Goal: Transaction & Acquisition: Purchase product/service

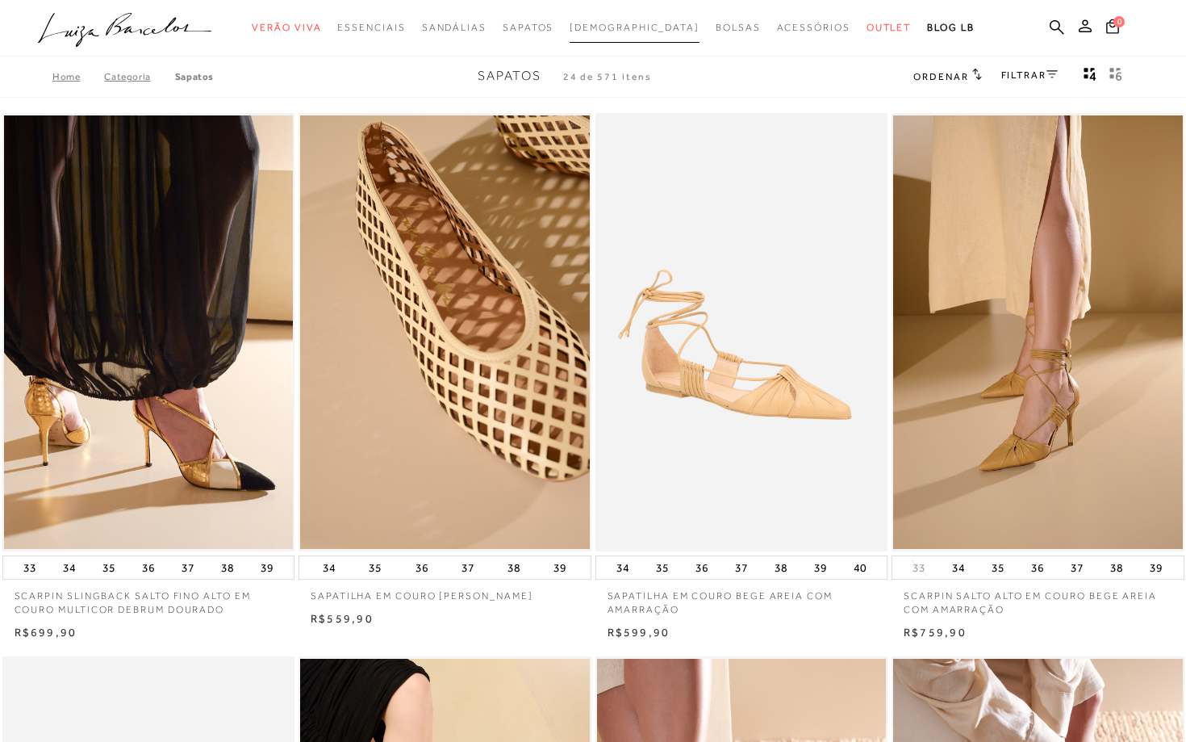
click at [632, 27] on span "[DEMOGRAPHIC_DATA]" at bounding box center [635, 27] width 130 height 11
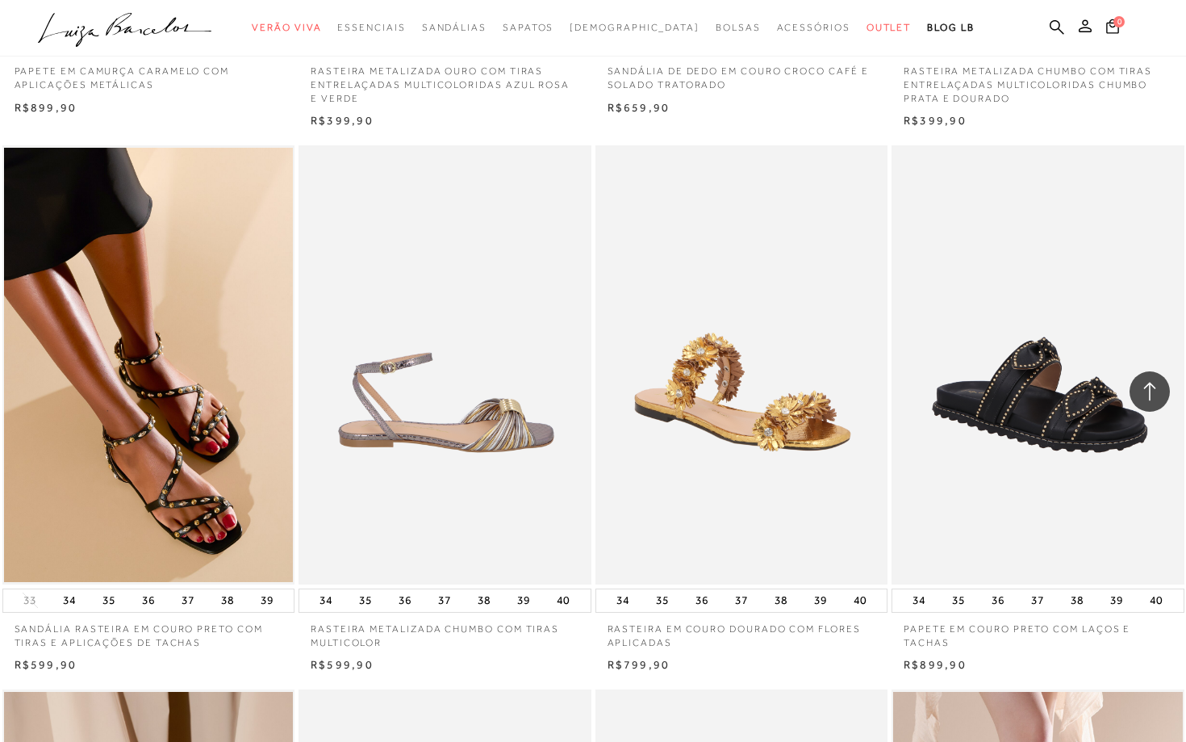
scroll to position [2163, 0]
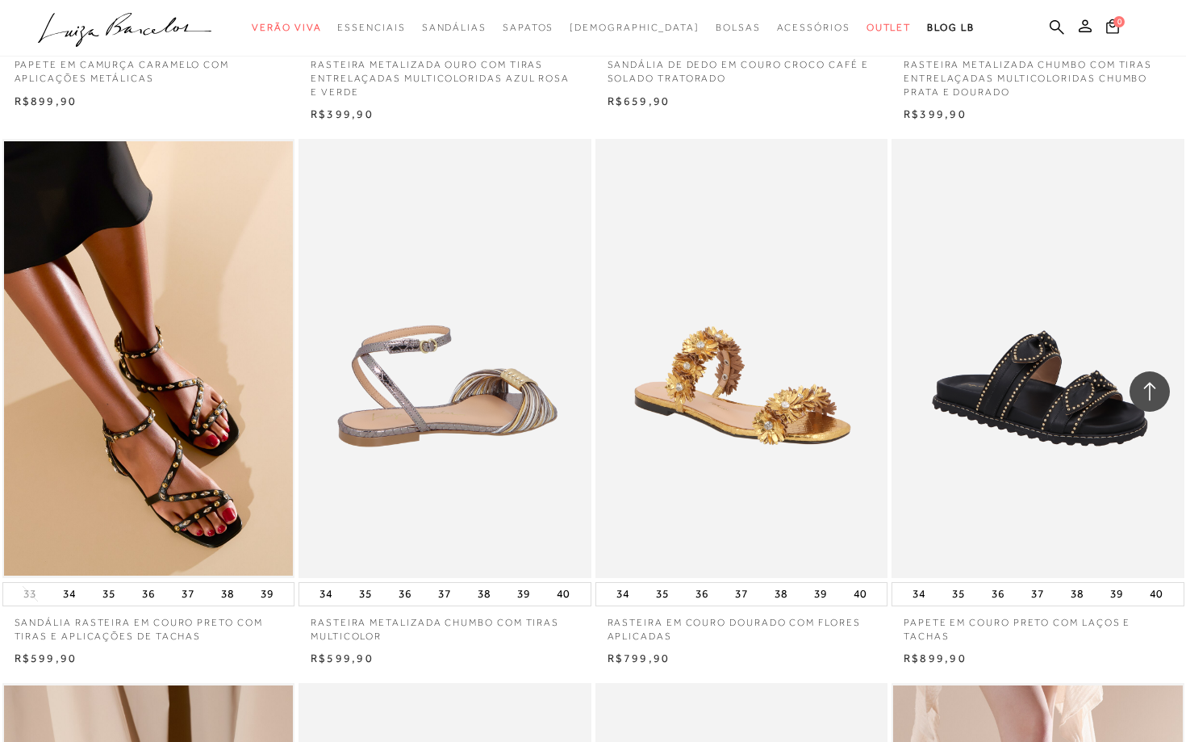
click at [474, 420] on img at bounding box center [445, 358] width 291 height 439
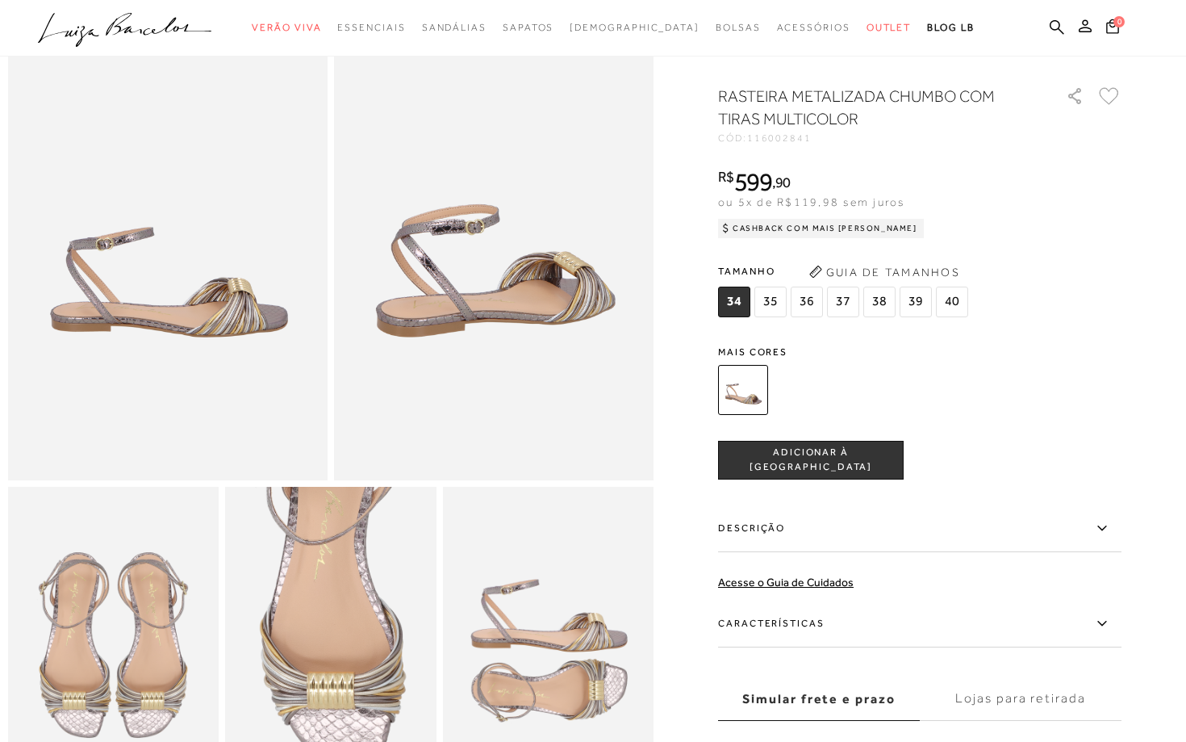
scroll to position [97, 0]
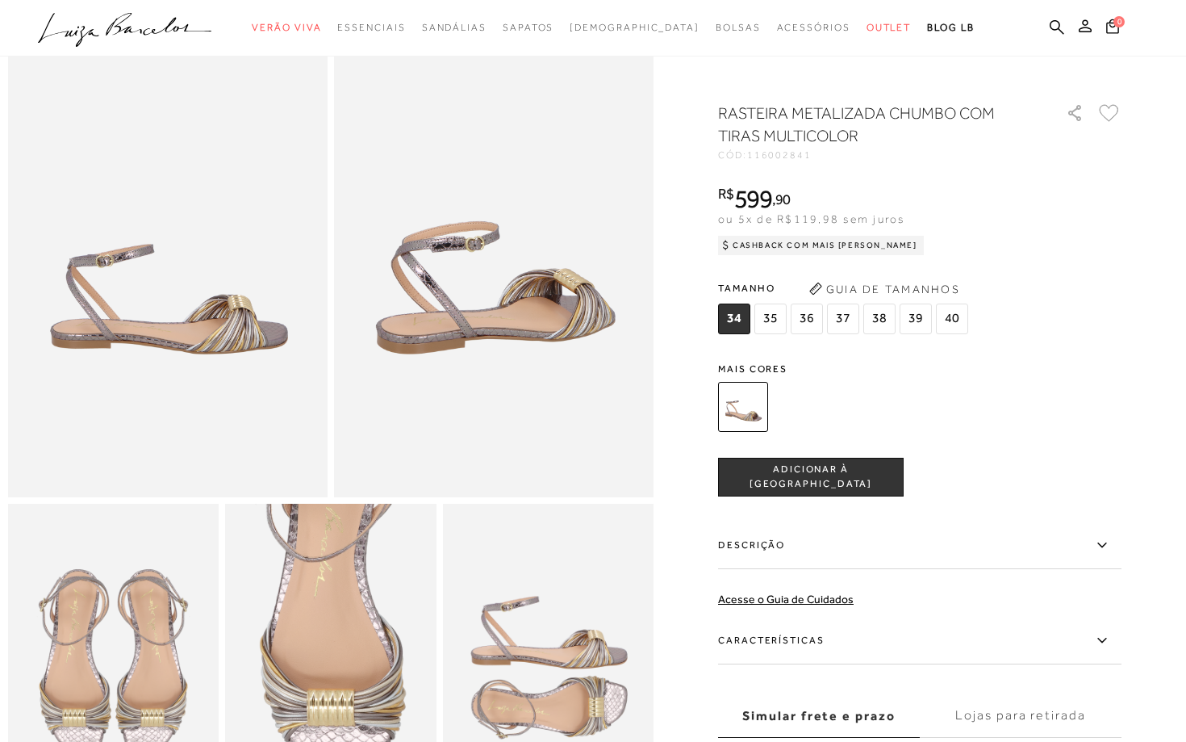
click at [847, 328] on span "37" at bounding box center [843, 318] width 32 height 31
click at [814, 474] on span "ADICIONAR À [GEOGRAPHIC_DATA]" at bounding box center [811, 477] width 184 height 28
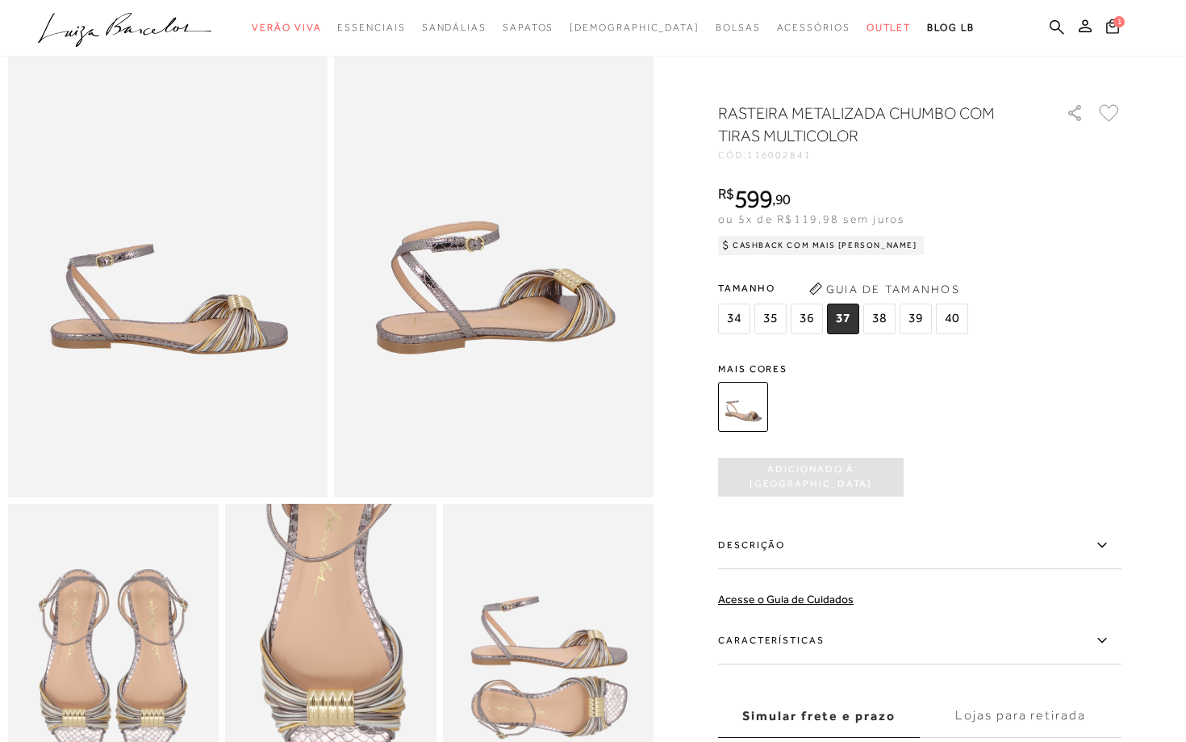
scroll to position [0, 0]
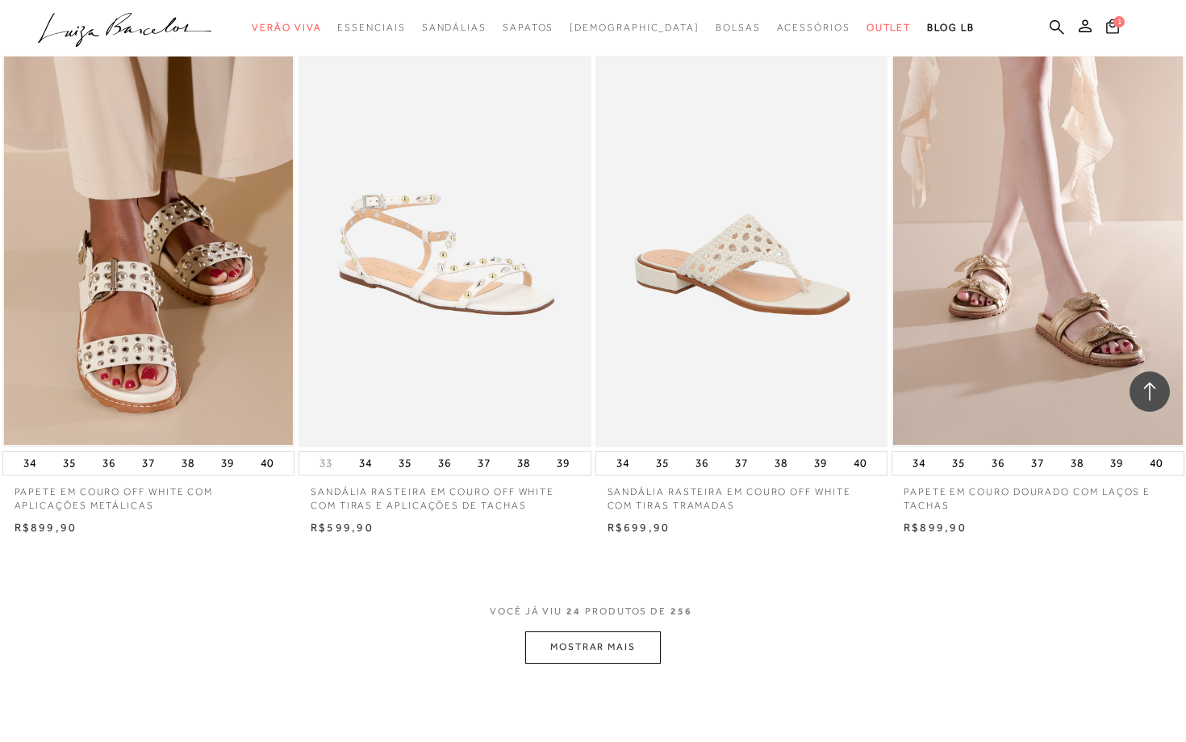
scroll to position [2841, 0]
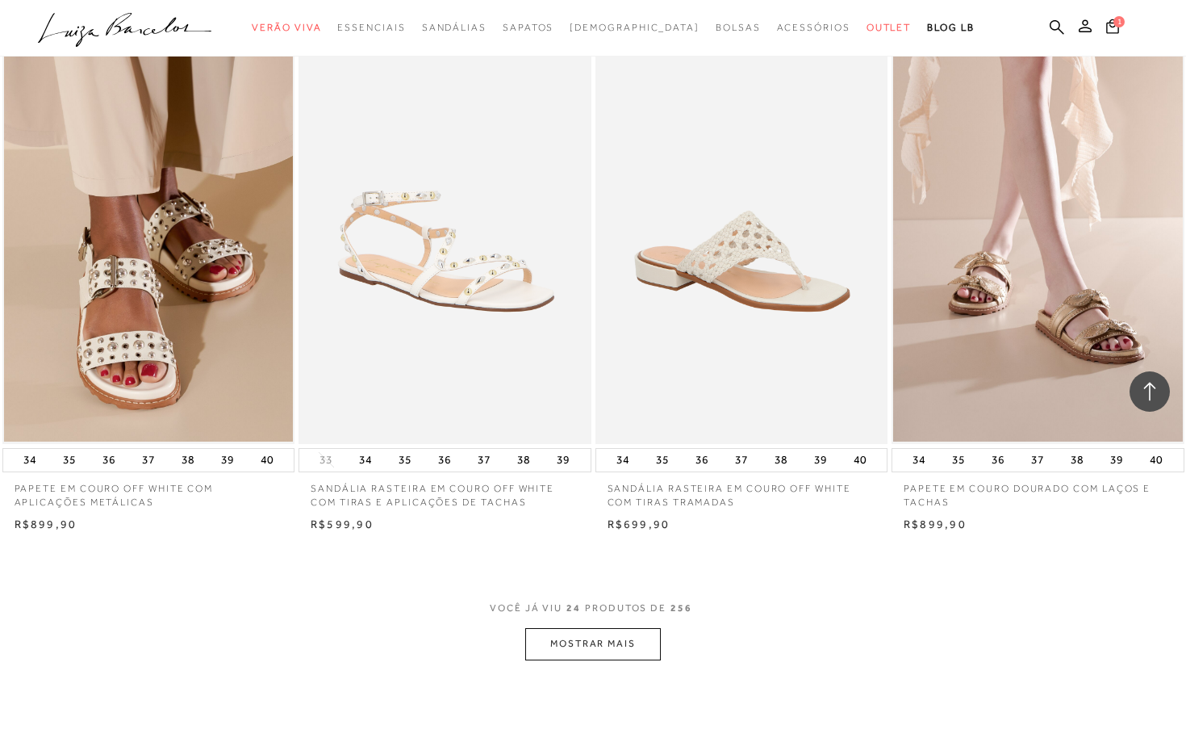
click at [600, 652] on button "MOSTRAR MAIS" at bounding box center [593, 643] width 136 height 31
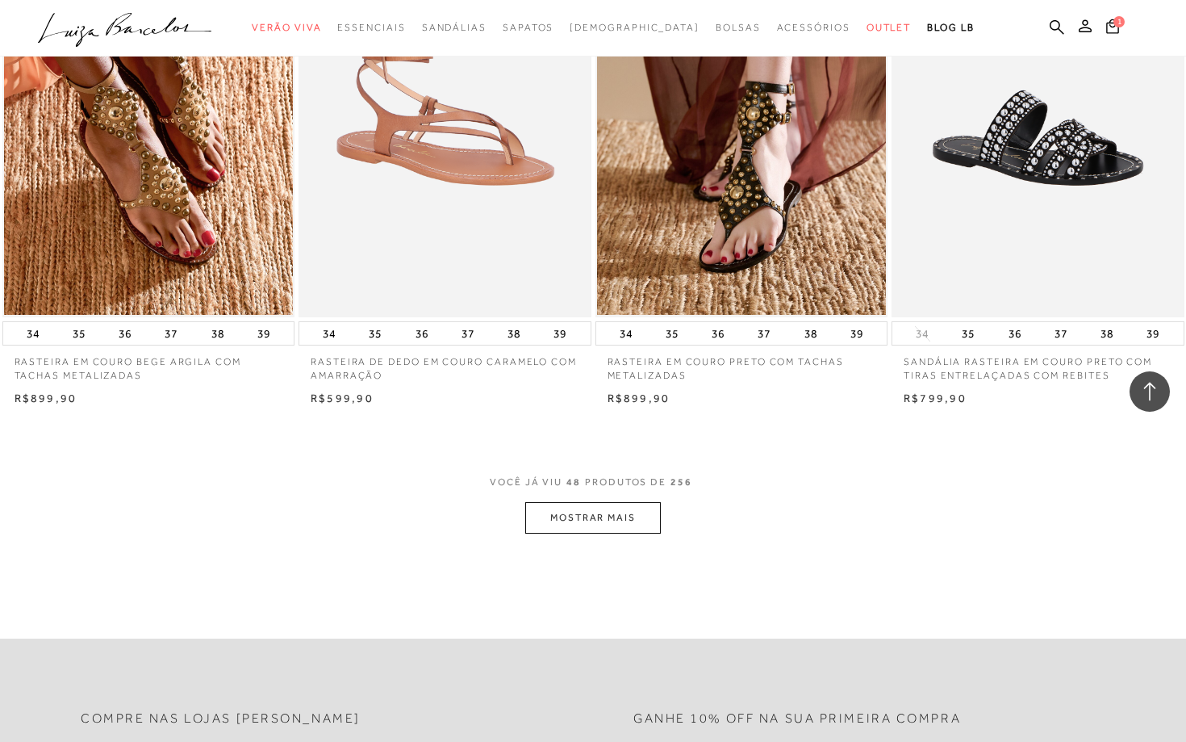
scroll to position [6295, 0]
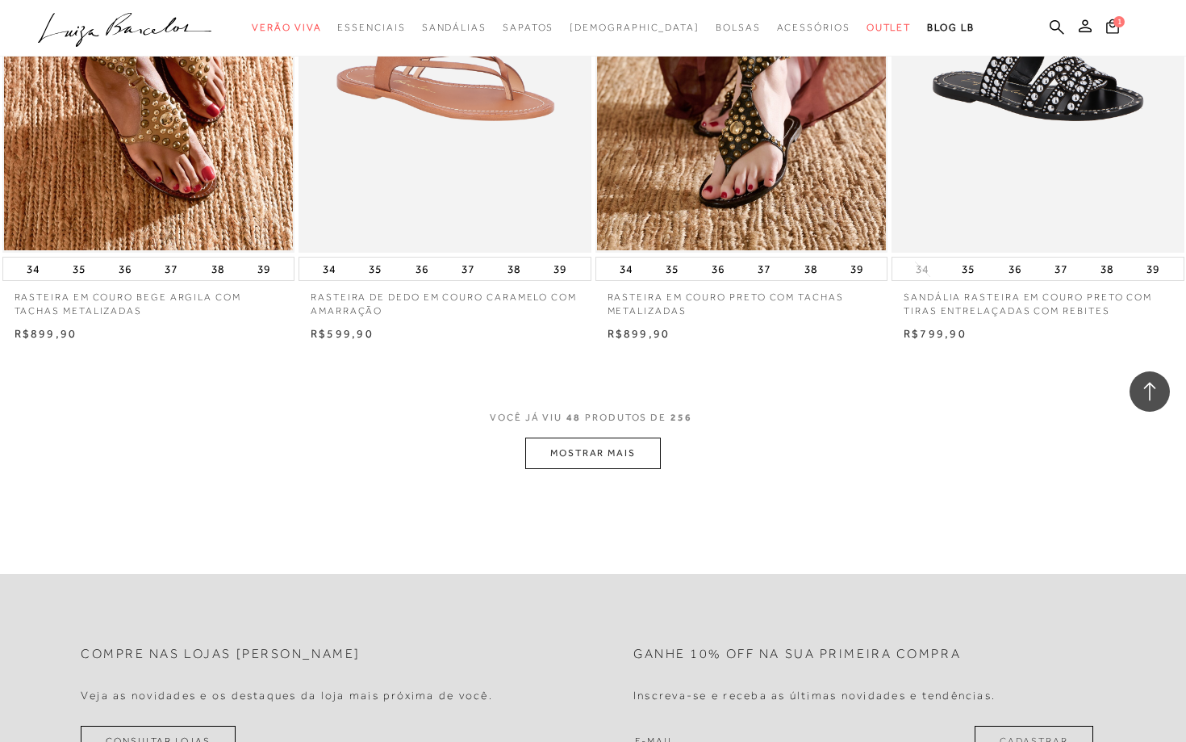
click at [606, 461] on button "MOSTRAR MAIS" at bounding box center [593, 452] width 136 height 31
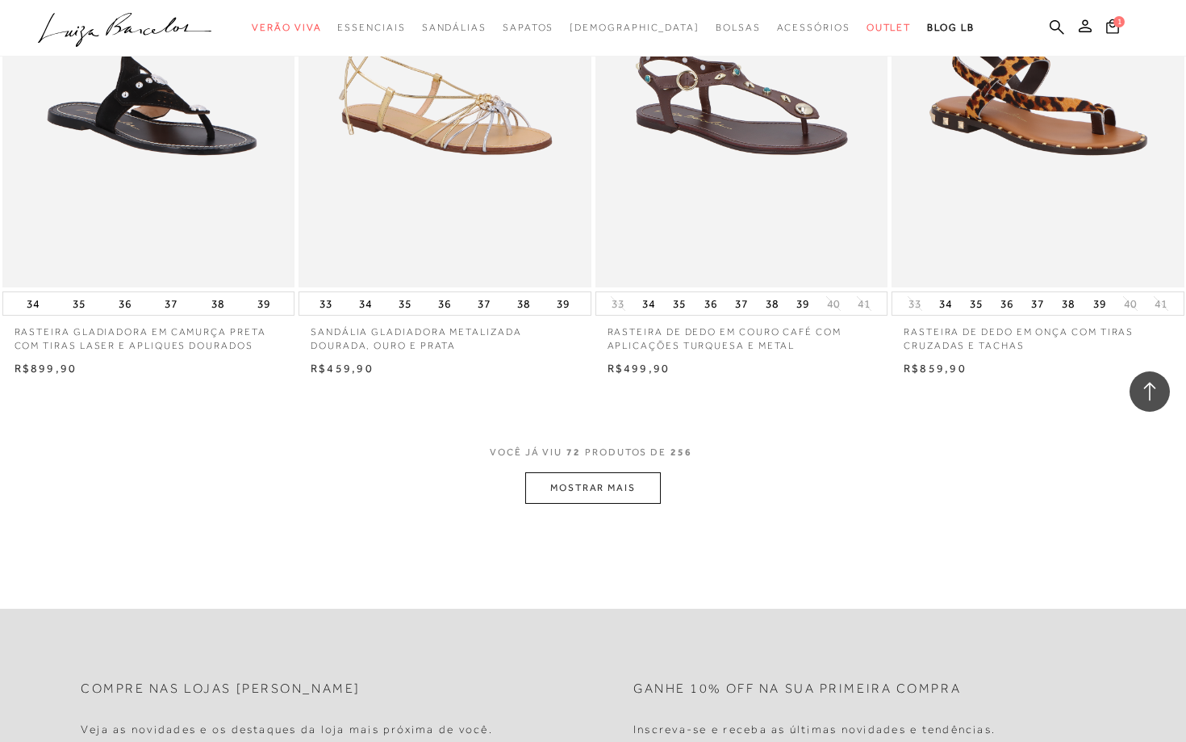
scroll to position [9556, 0]
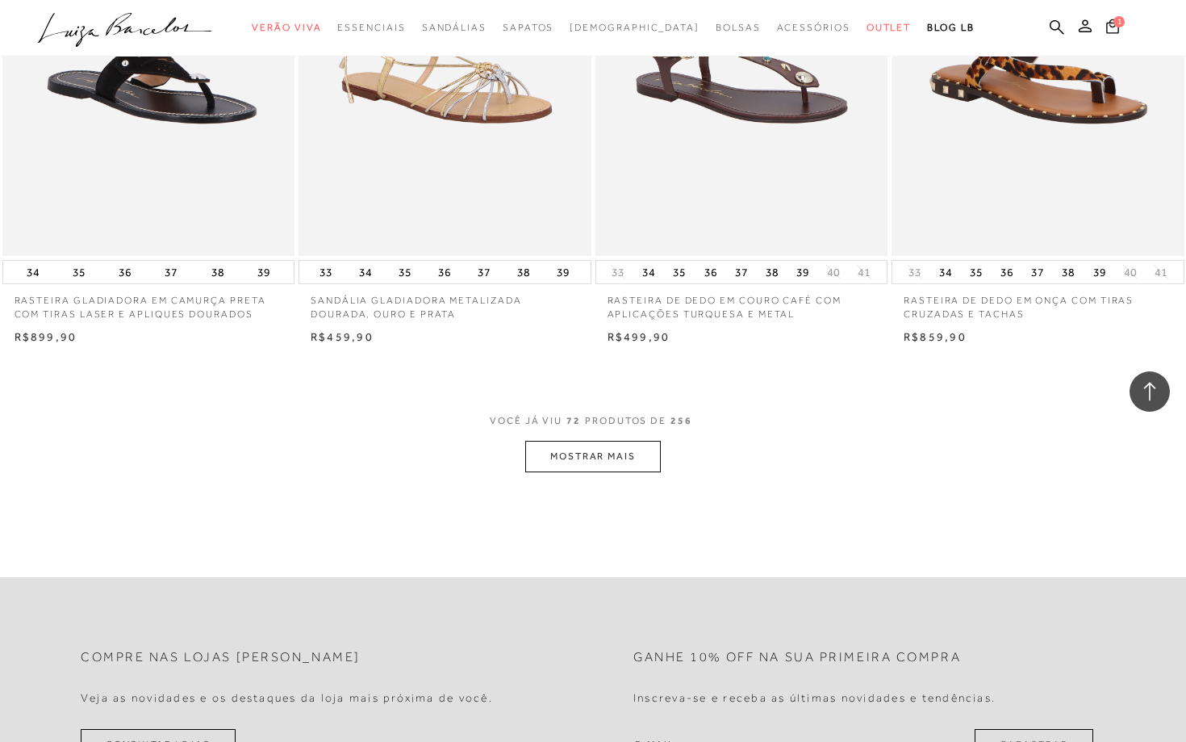
click at [619, 466] on button "MOSTRAR MAIS" at bounding box center [593, 456] width 136 height 31
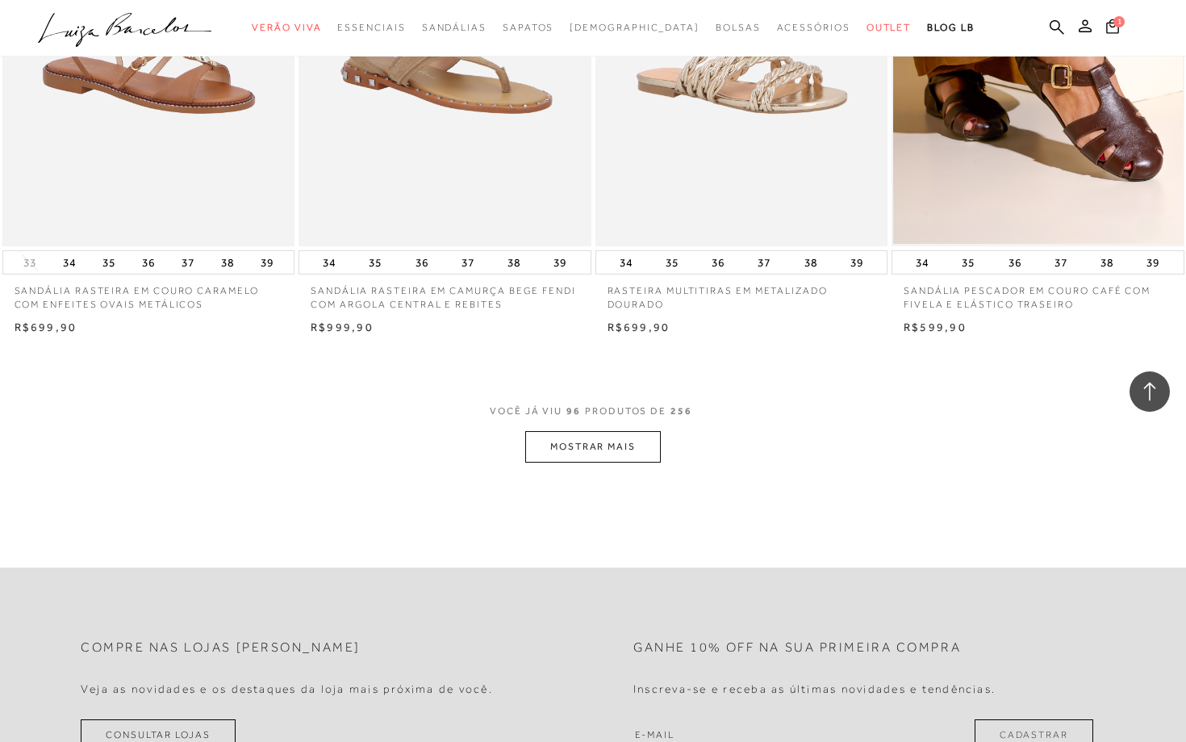
scroll to position [12848, 0]
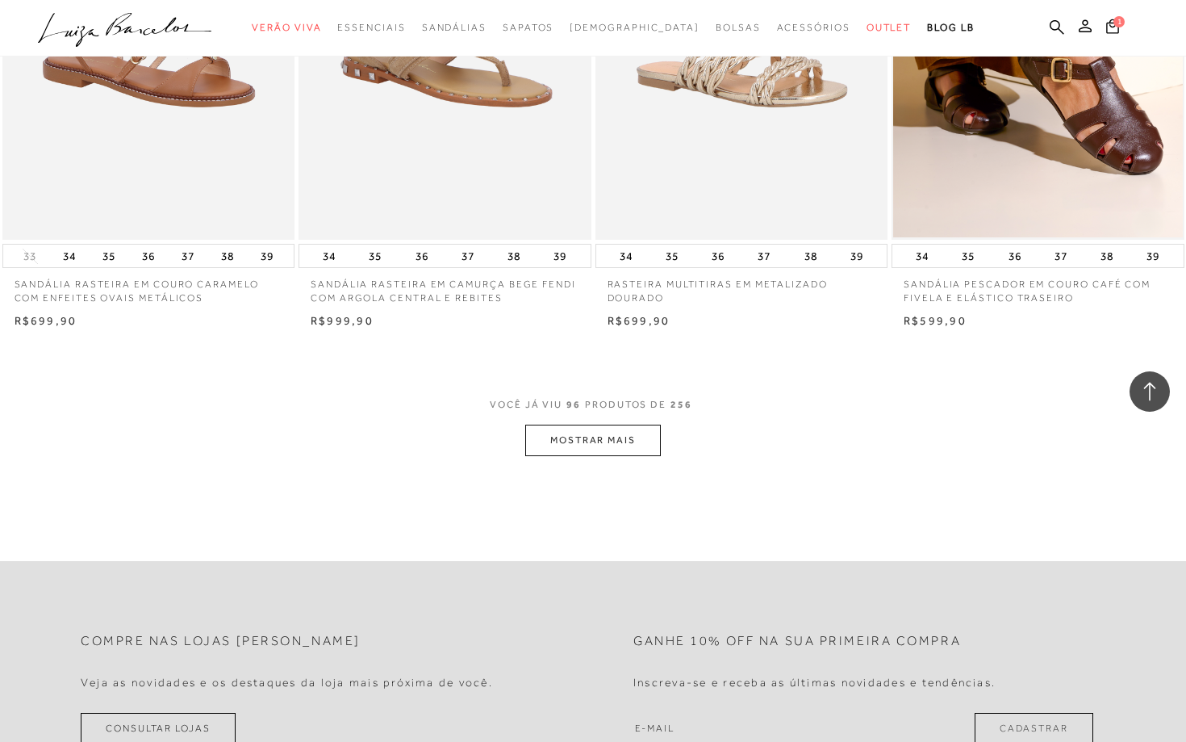
click at [584, 447] on button "MOSTRAR MAIS" at bounding box center [593, 440] width 136 height 31
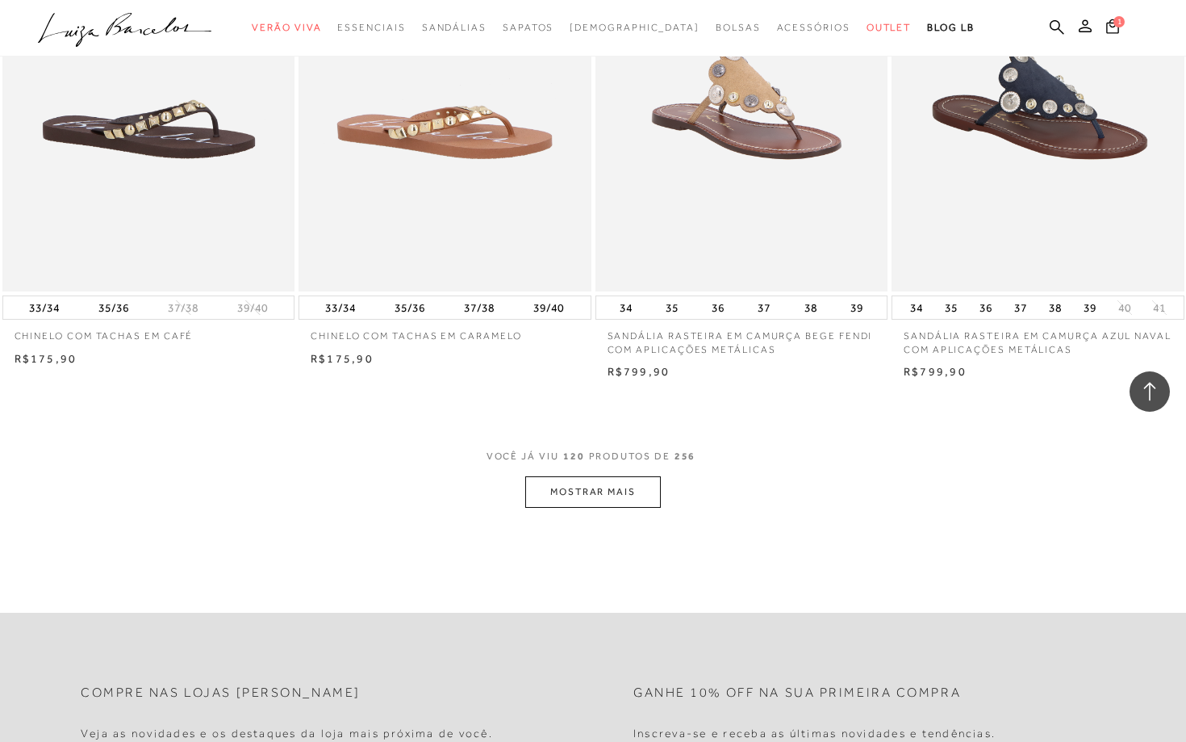
scroll to position [16077, 0]
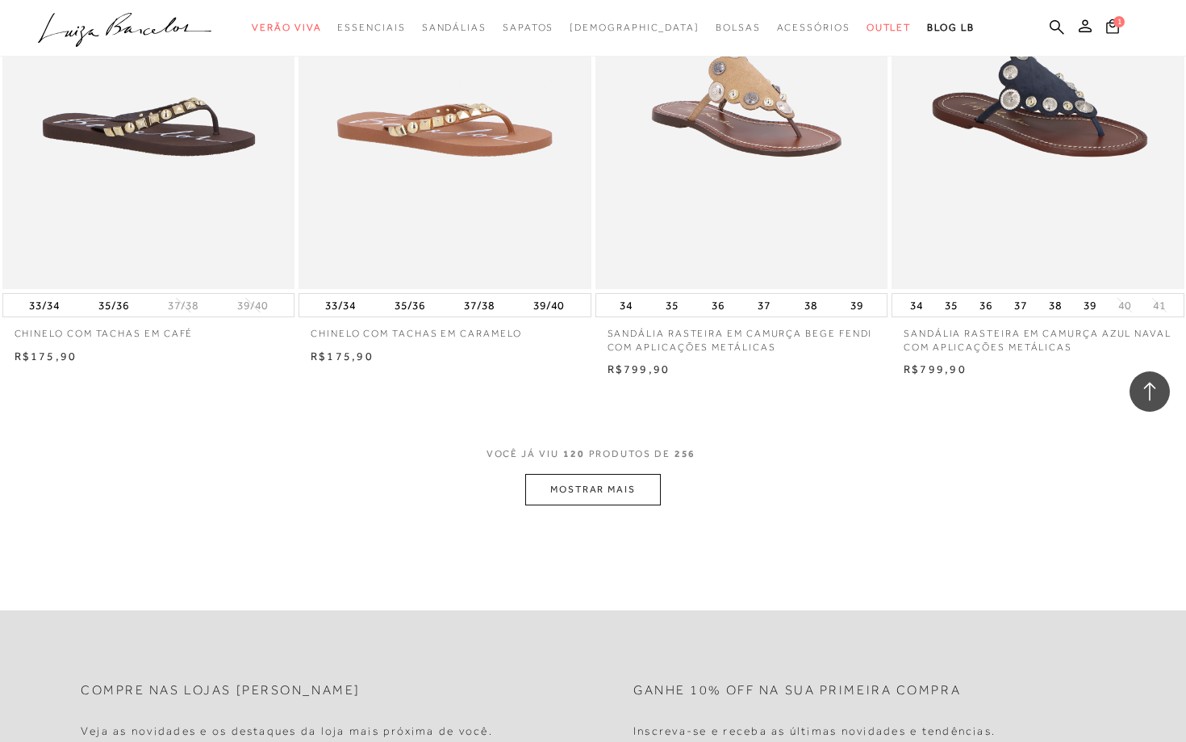
click at [613, 485] on button "MOSTRAR MAIS" at bounding box center [593, 489] width 136 height 31
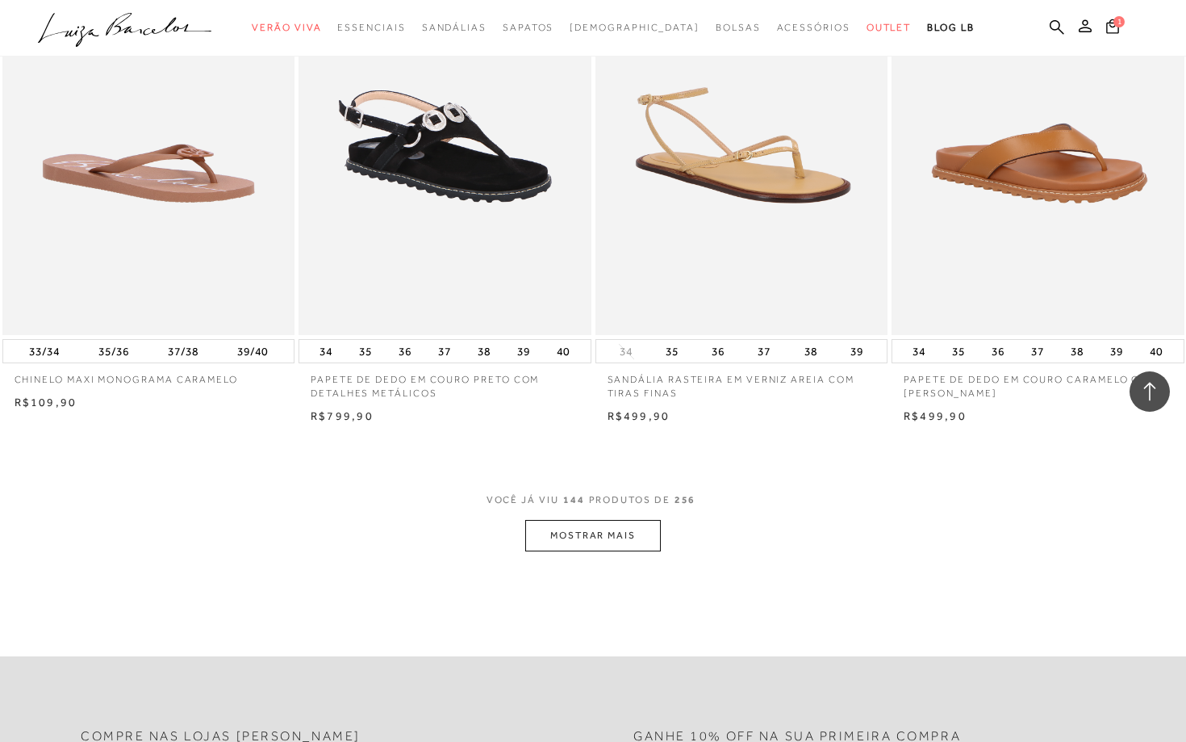
scroll to position [19305, 0]
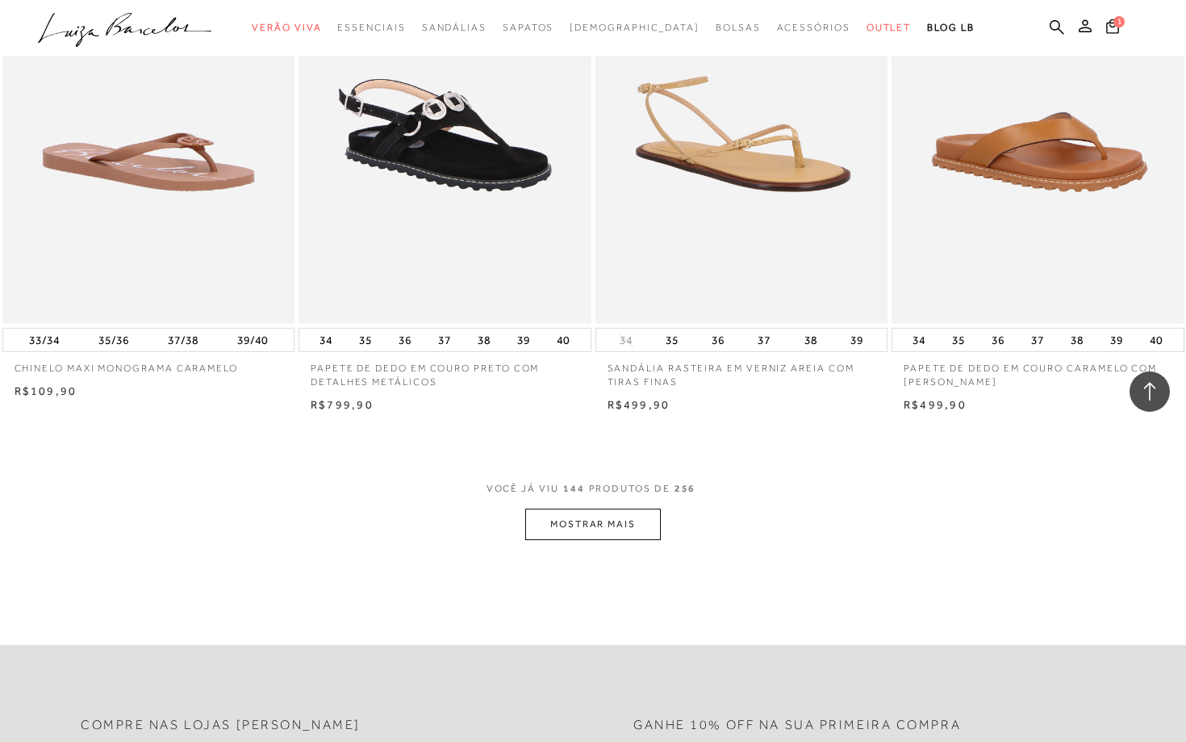
click at [577, 531] on button "MOSTRAR MAIS" at bounding box center [593, 523] width 136 height 31
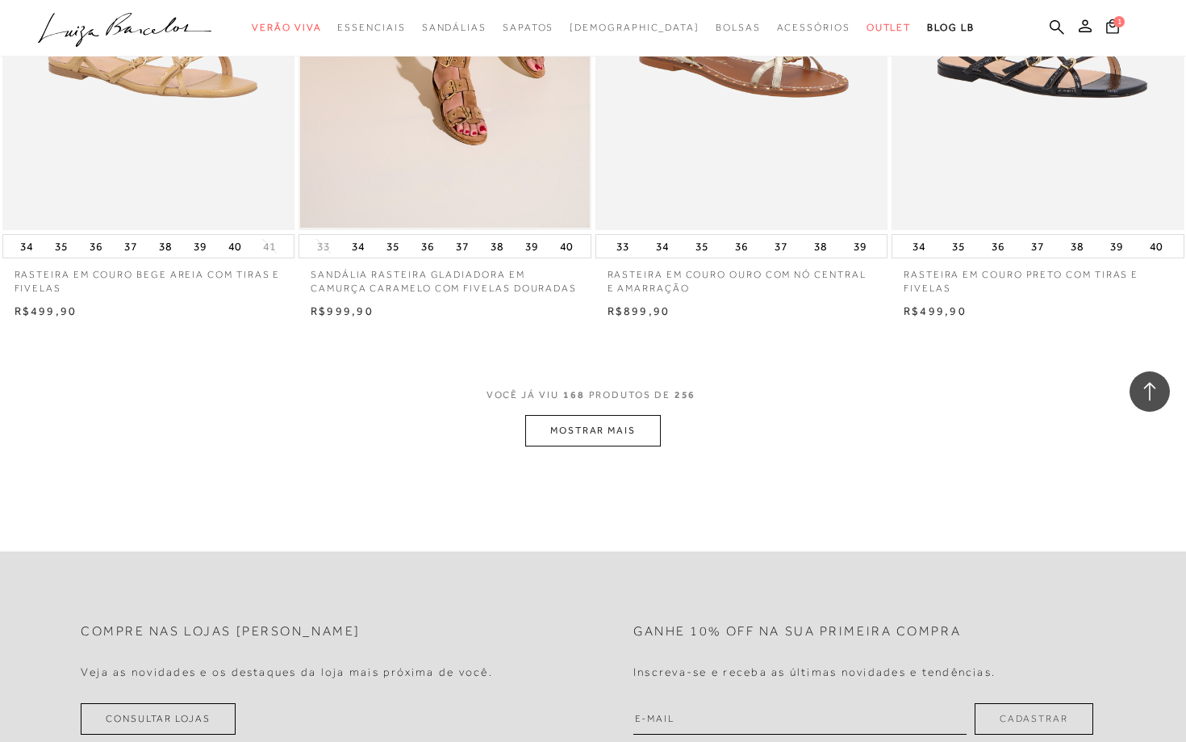
scroll to position [22695, 0]
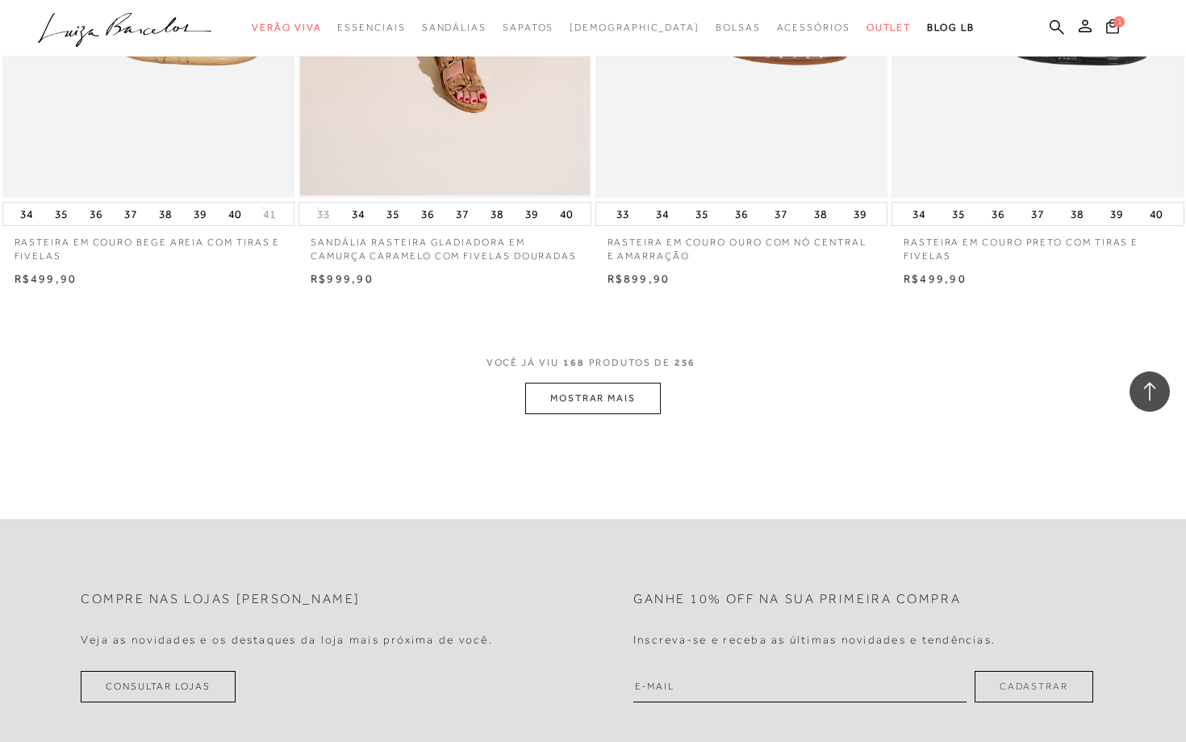
click at [601, 414] on button "MOSTRAR MAIS" at bounding box center [593, 398] width 136 height 31
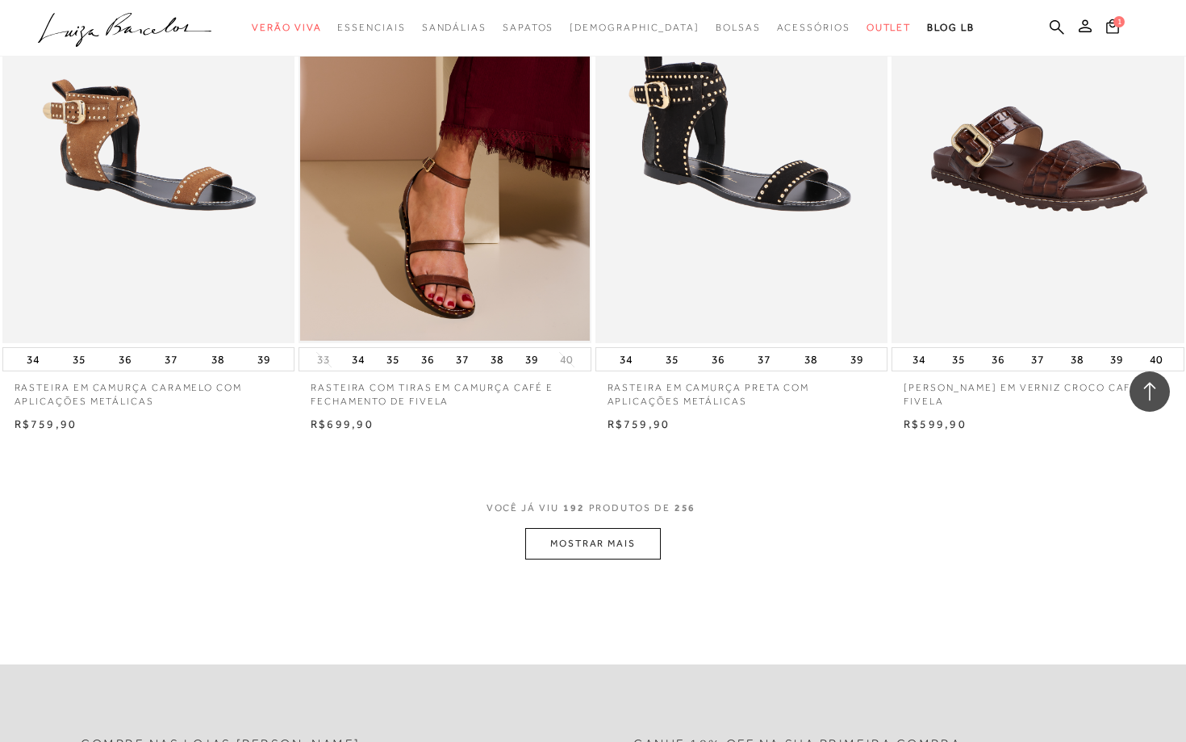
scroll to position [25858, 0]
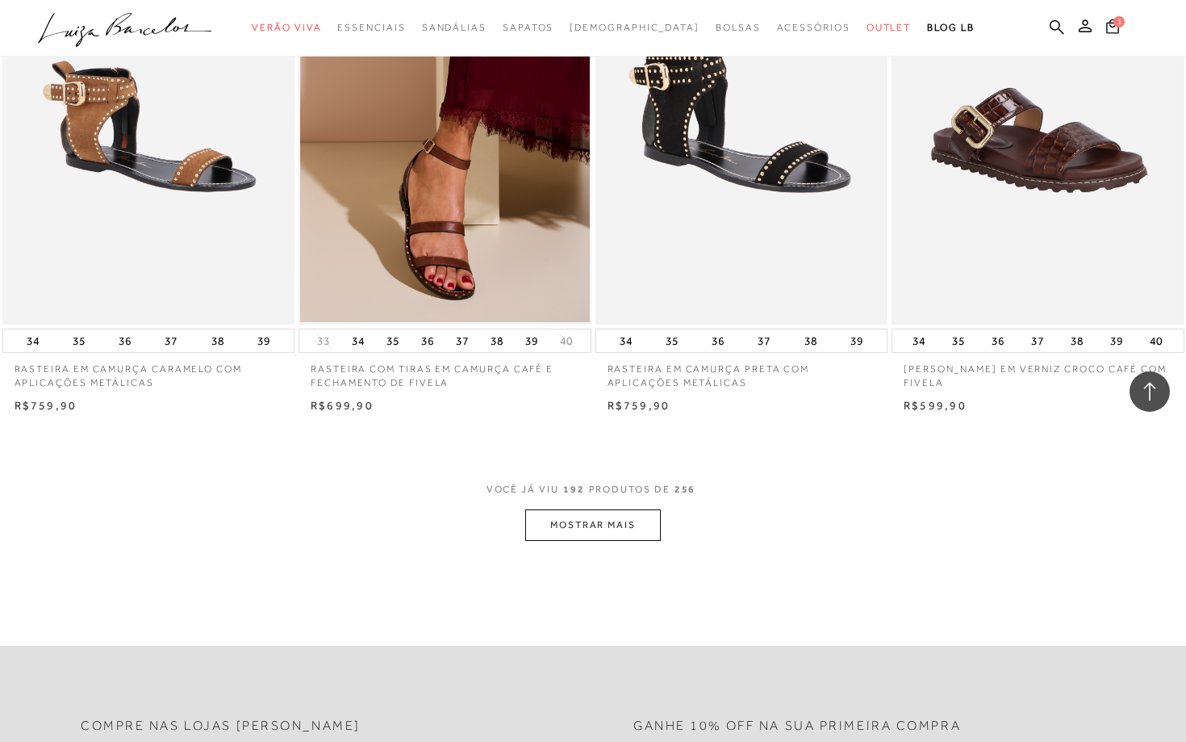
click at [588, 533] on button "MOSTRAR MAIS" at bounding box center [593, 524] width 136 height 31
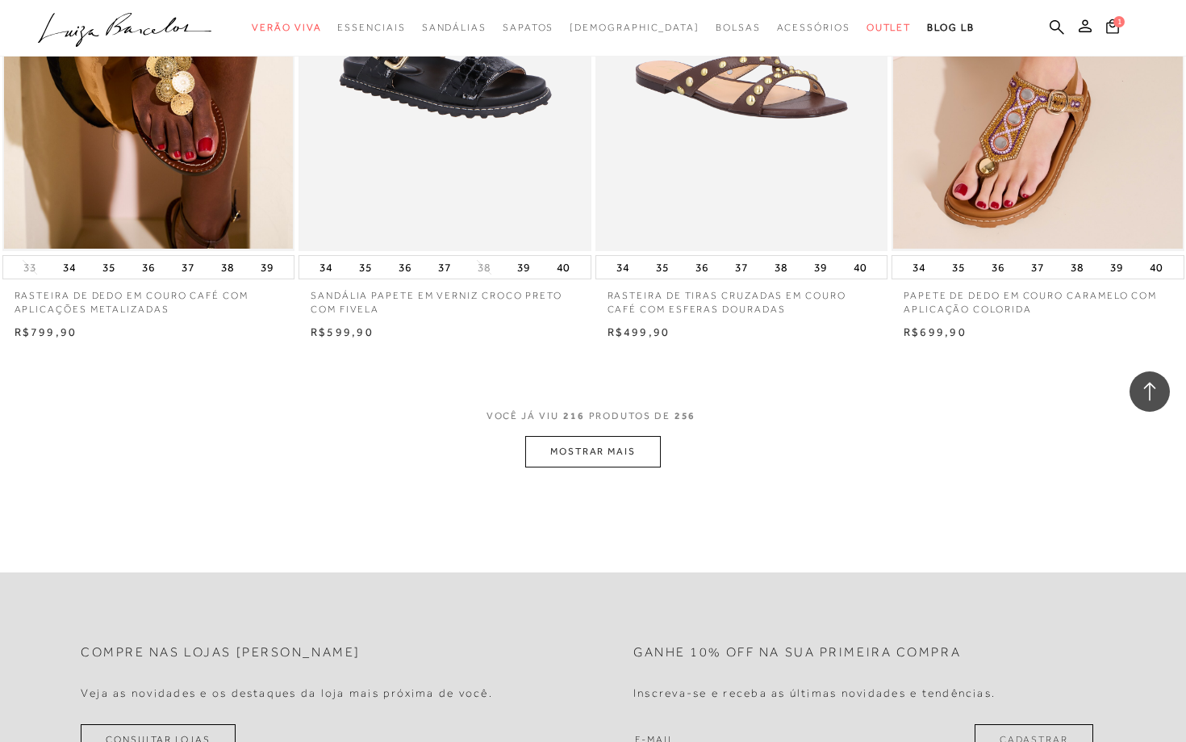
scroll to position [29216, 0]
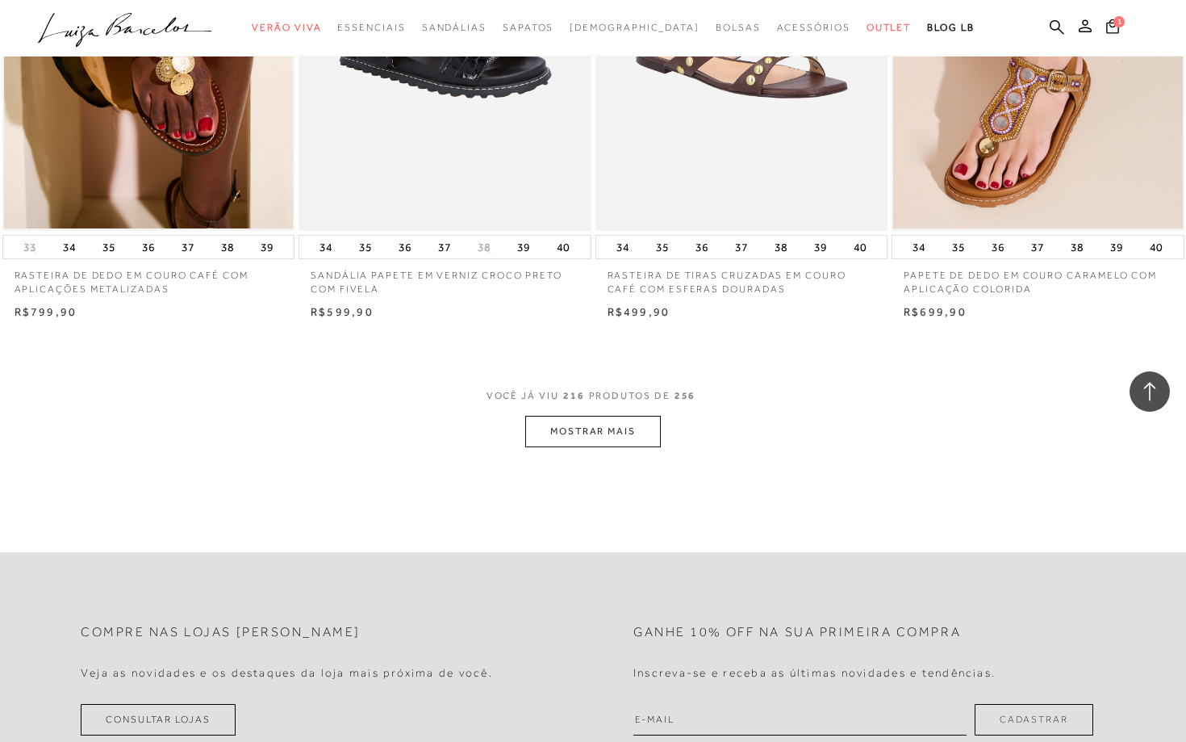
click at [579, 447] on button "MOSTRAR MAIS" at bounding box center [593, 431] width 136 height 31
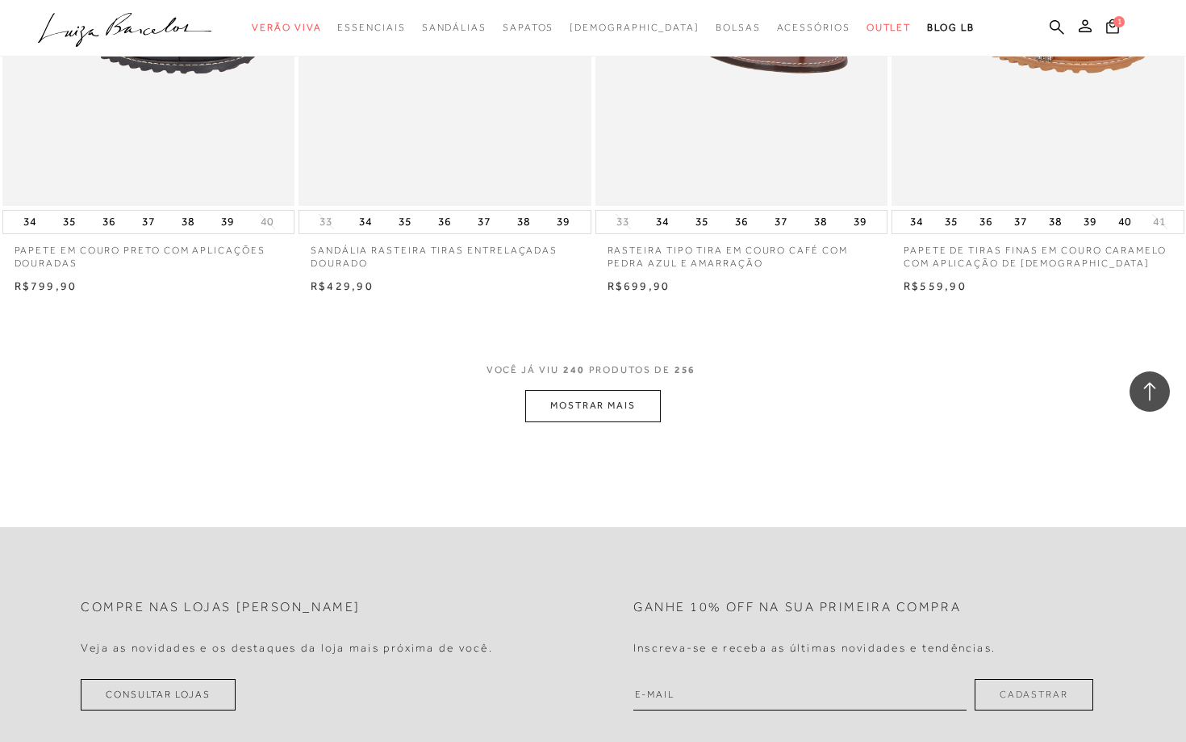
scroll to position [32509, 0]
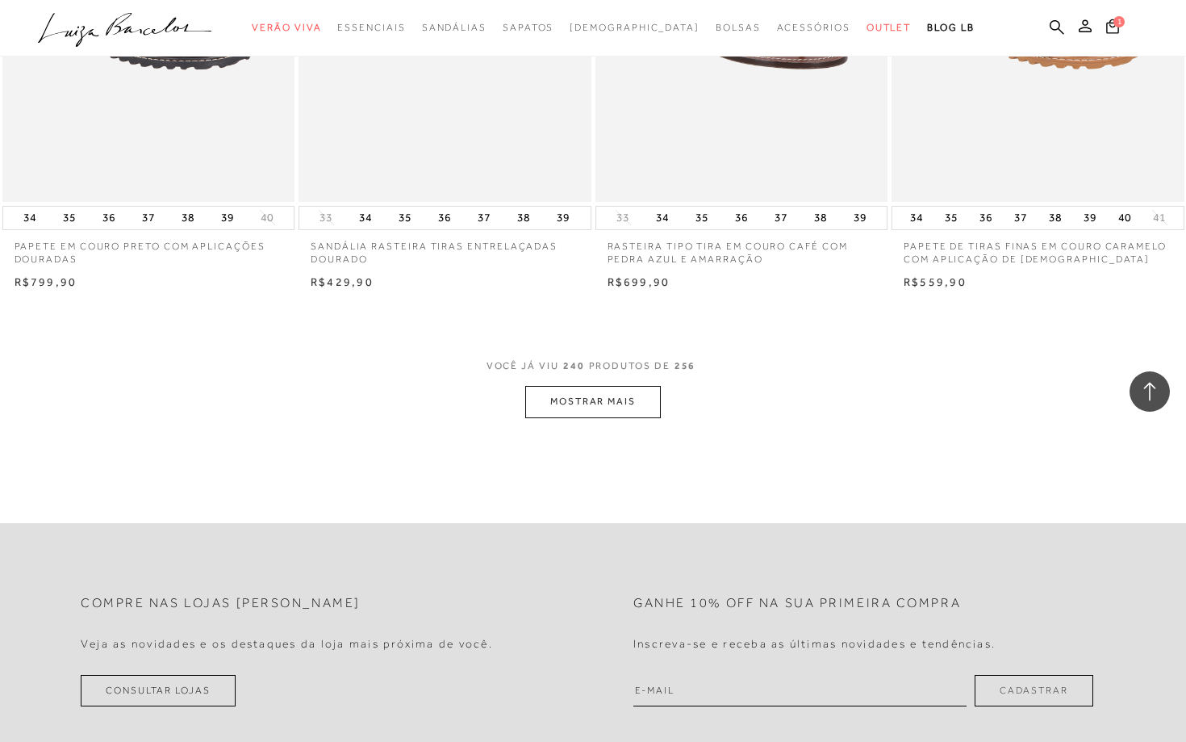
click at [619, 416] on button "MOSTRAR MAIS" at bounding box center [593, 401] width 136 height 31
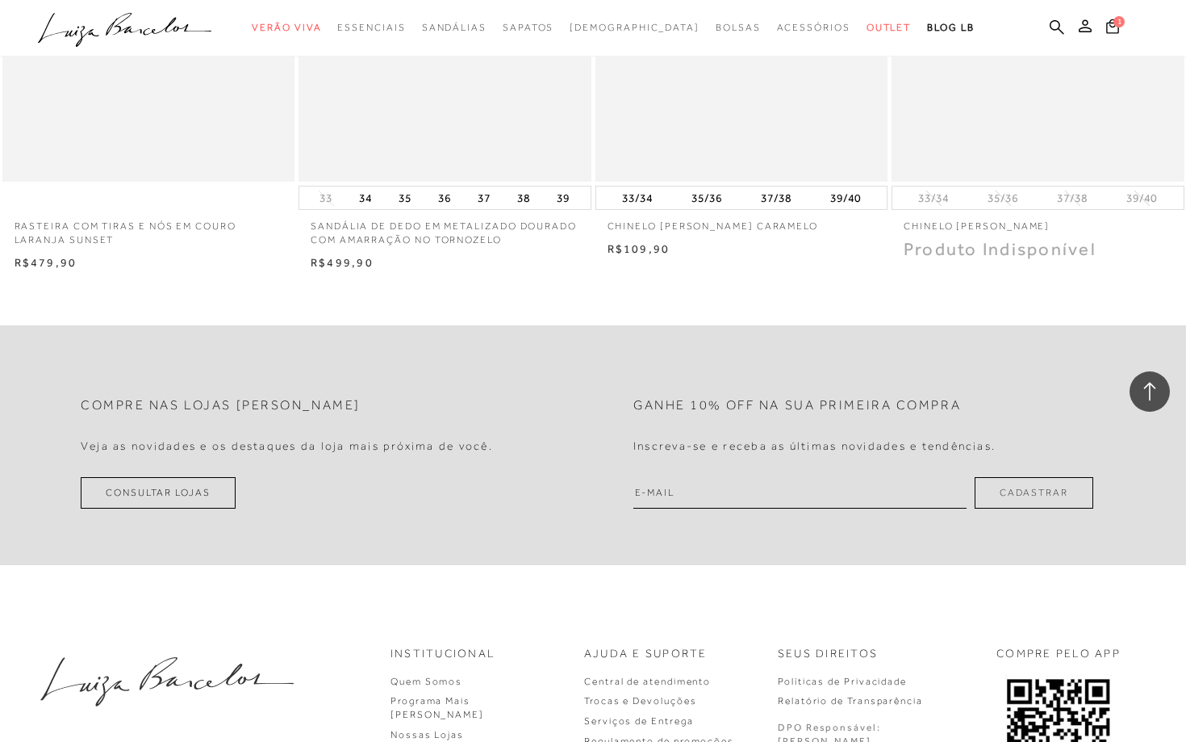
scroll to position [34672, 0]
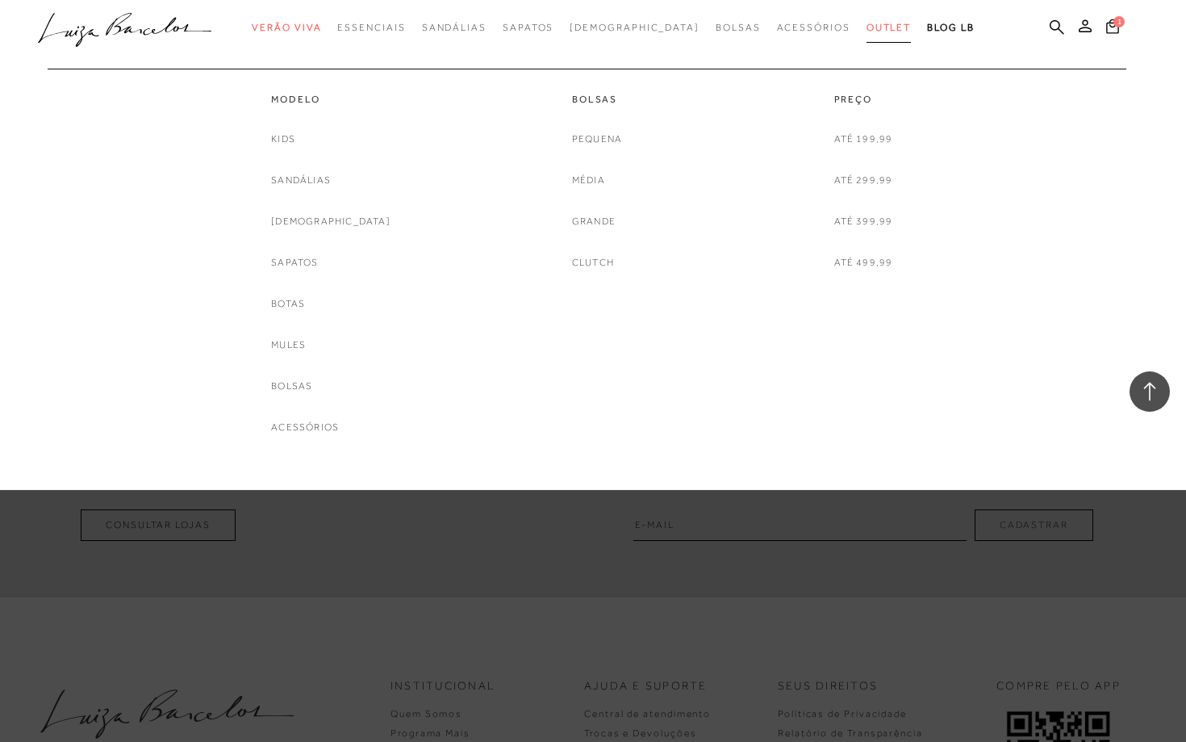
click at [867, 23] on span "Outlet" at bounding box center [889, 27] width 45 height 11
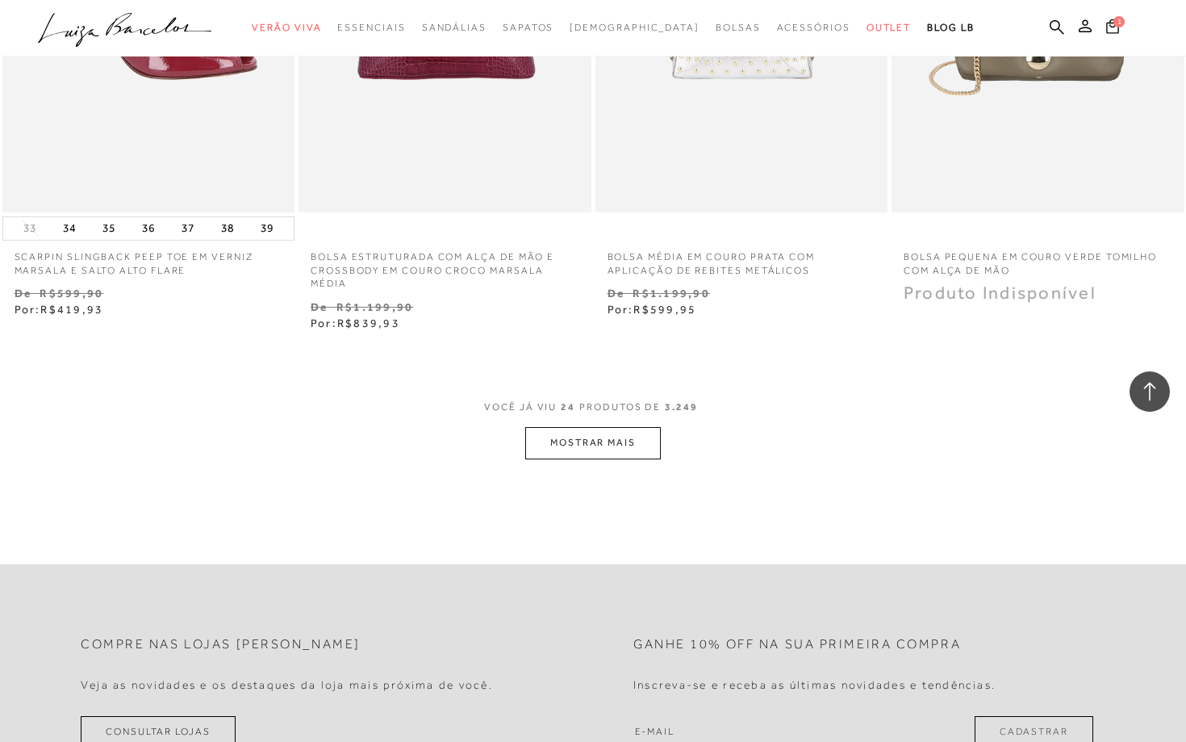
scroll to position [3164, 0]
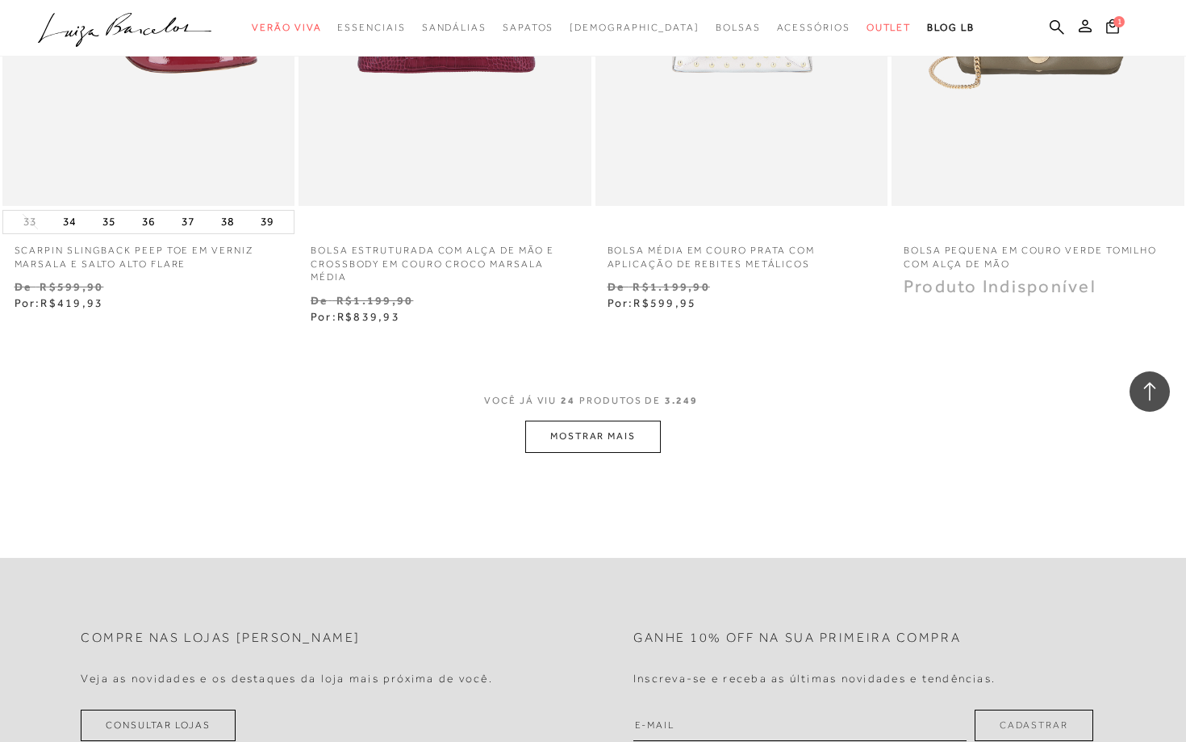
click at [590, 434] on button "MOSTRAR MAIS" at bounding box center [593, 435] width 136 height 31
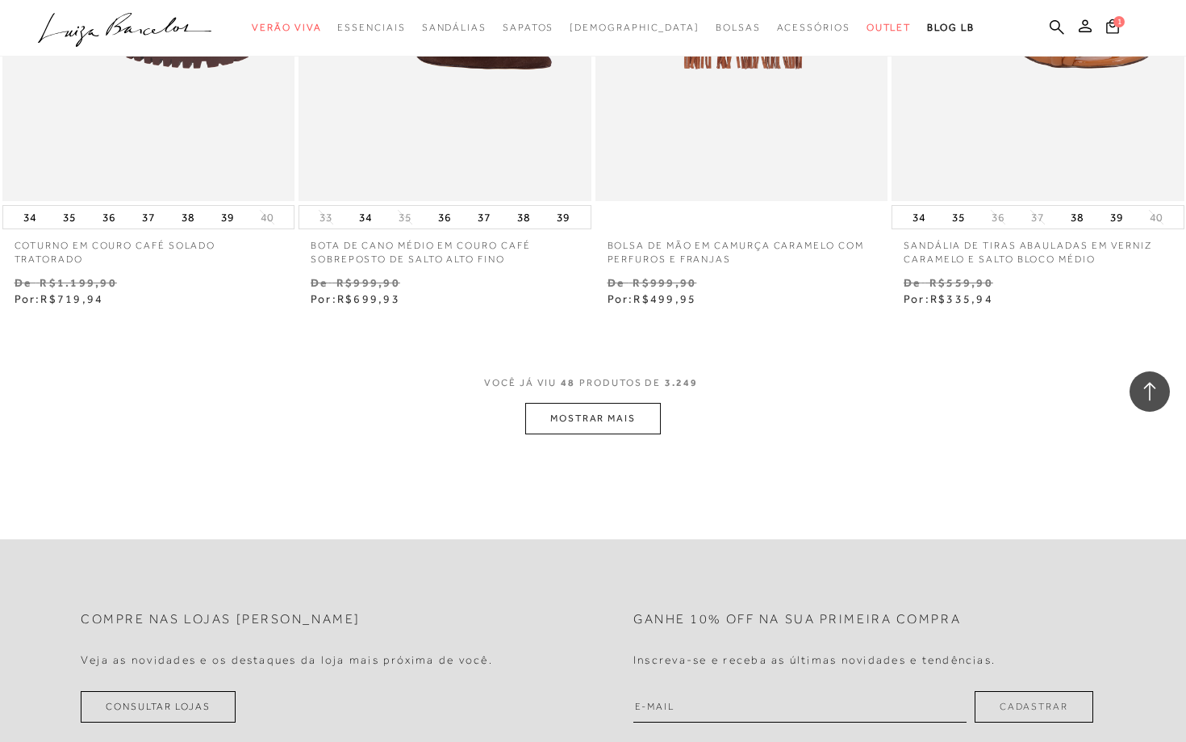
scroll to position [6618, 0]
